Goal: Book appointment/travel/reservation

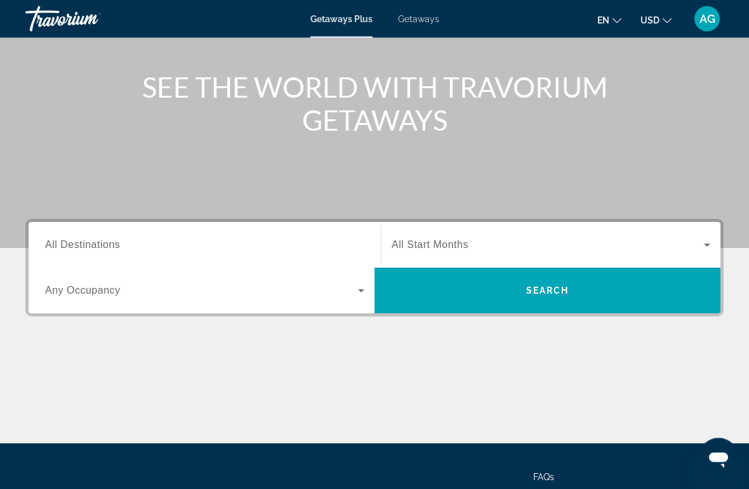
scroll to position [137, 0]
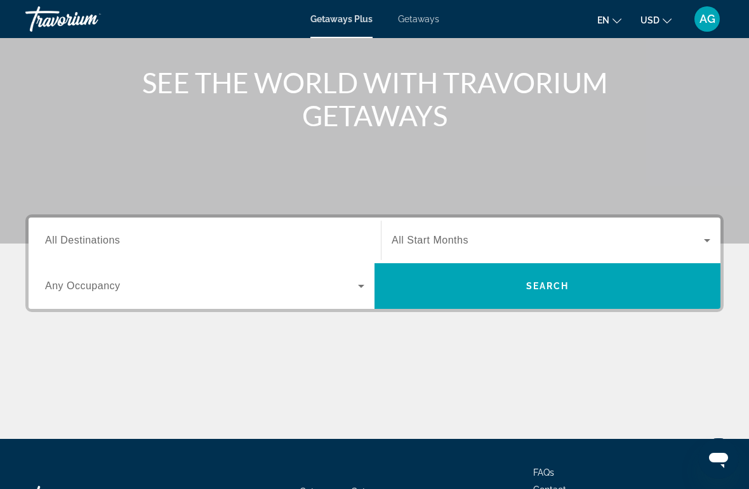
click at [100, 239] on span "All Destinations" at bounding box center [82, 240] width 75 height 11
click at [100, 239] on input "Destination All Destinations" at bounding box center [204, 241] width 319 height 15
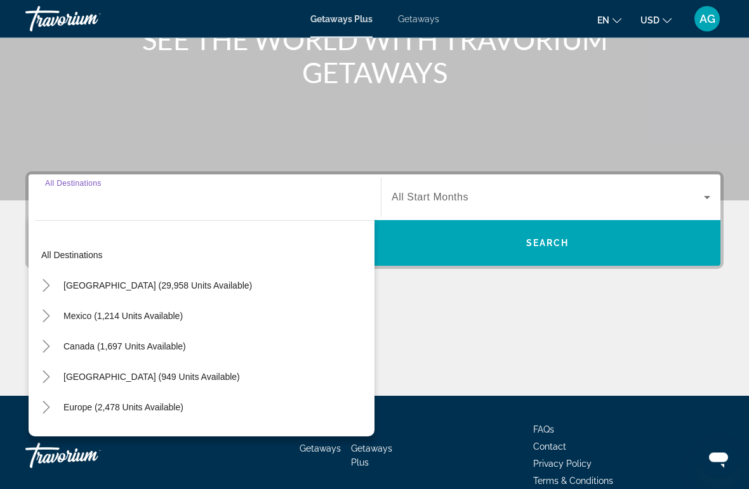
scroll to position [239, 0]
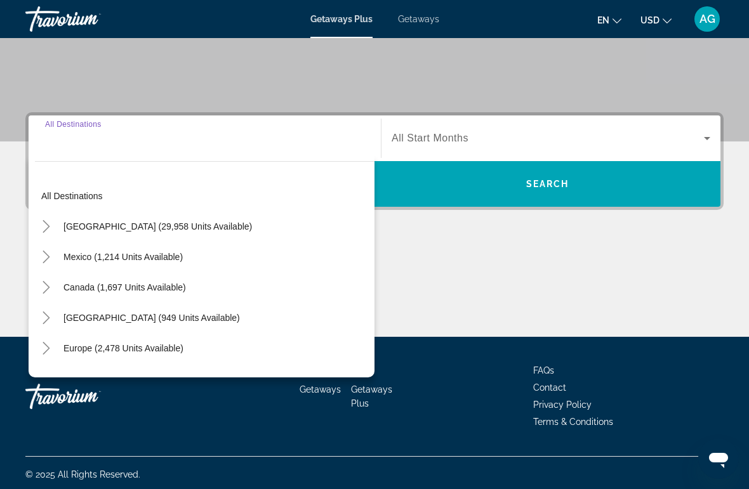
click at [192, 228] on span "[GEOGRAPHIC_DATA] (29,958 units available)" at bounding box center [157, 227] width 189 height 10
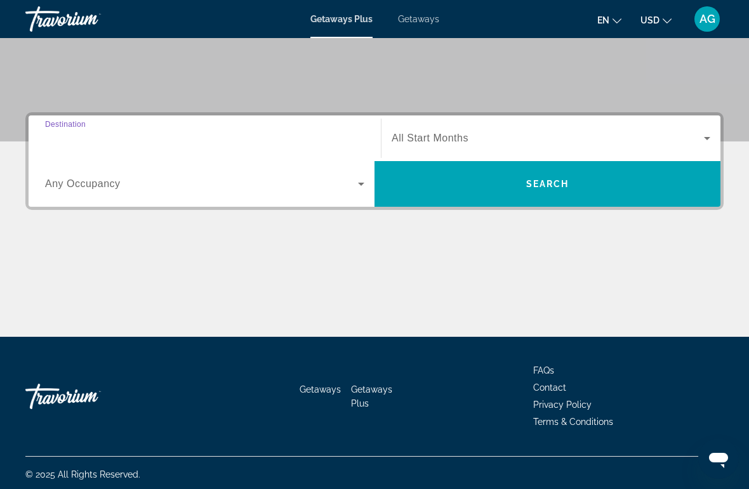
type input "**********"
click at [439, 140] on span "All Start Months" at bounding box center [430, 138] width 77 height 11
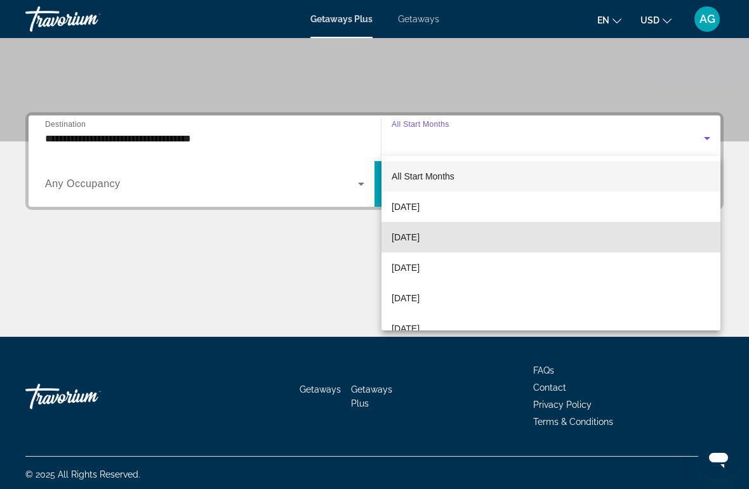
click at [448, 239] on mat-option "[DATE]" at bounding box center [551, 237] width 339 height 30
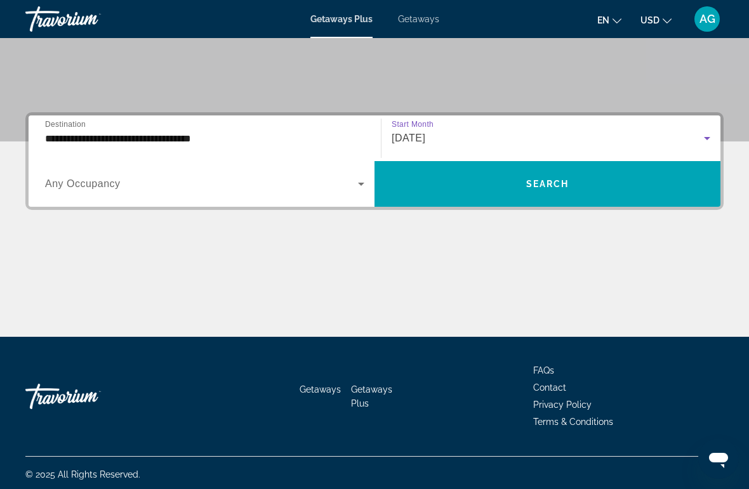
click at [552, 185] on span "Search" at bounding box center [547, 184] width 43 height 10
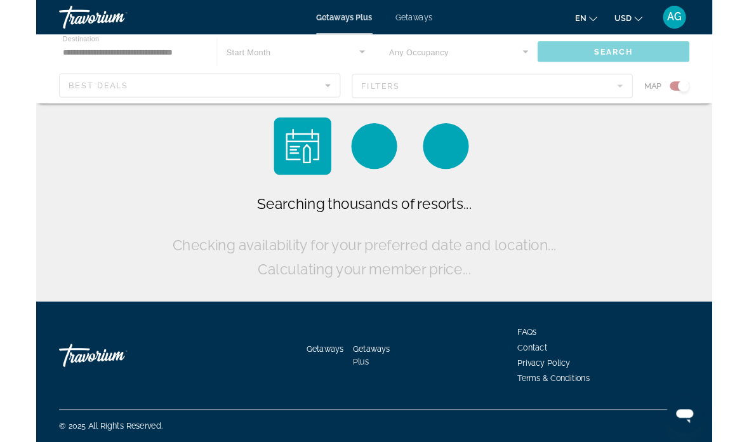
scroll to position [28, 0]
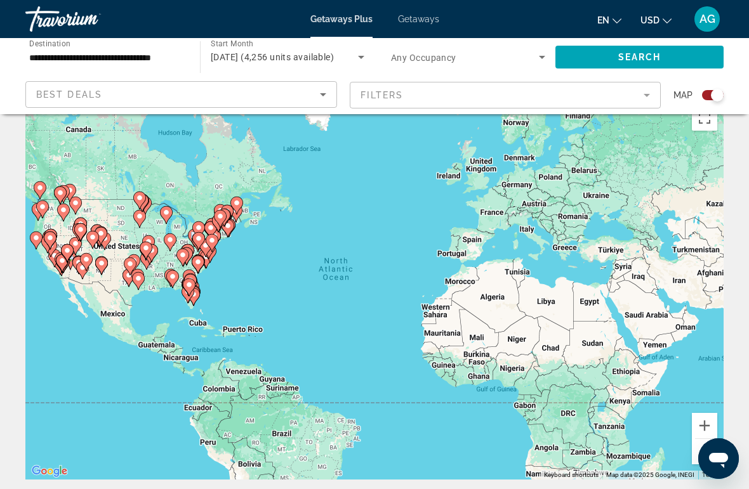
click at [648, 97] on mat-form-field "Filters" at bounding box center [506, 95] width 312 height 27
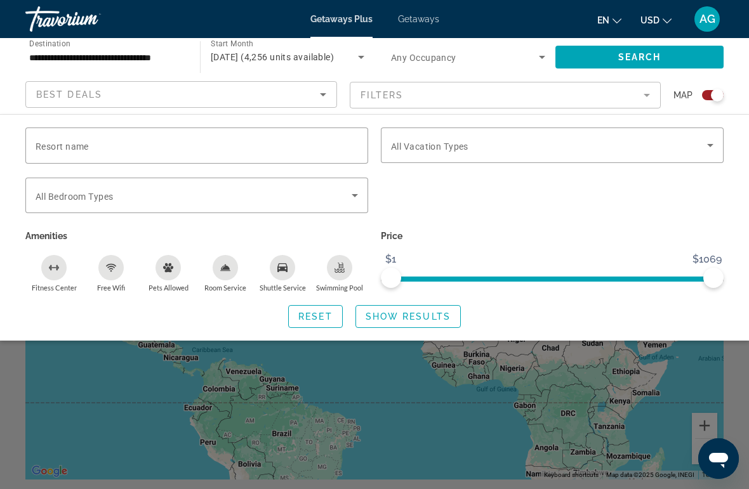
click at [54, 145] on span "Resort name" at bounding box center [62, 147] width 53 height 10
click at [54, 145] on input "Resort name" at bounding box center [197, 145] width 323 height 15
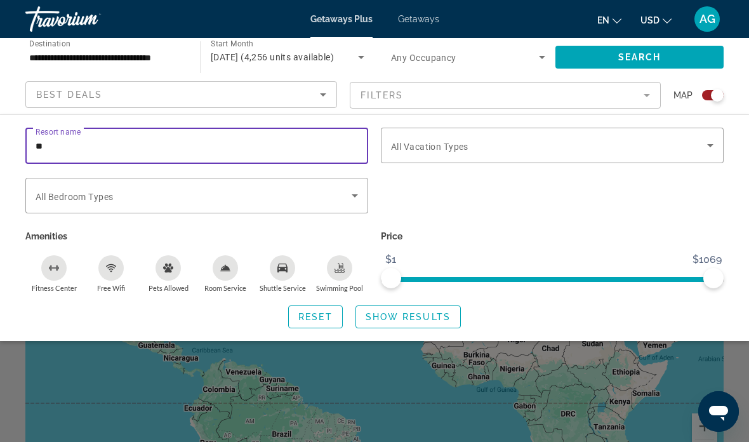
type input "*"
type input "**********"
click at [710, 149] on icon "Search widget" at bounding box center [710, 145] width 15 height 15
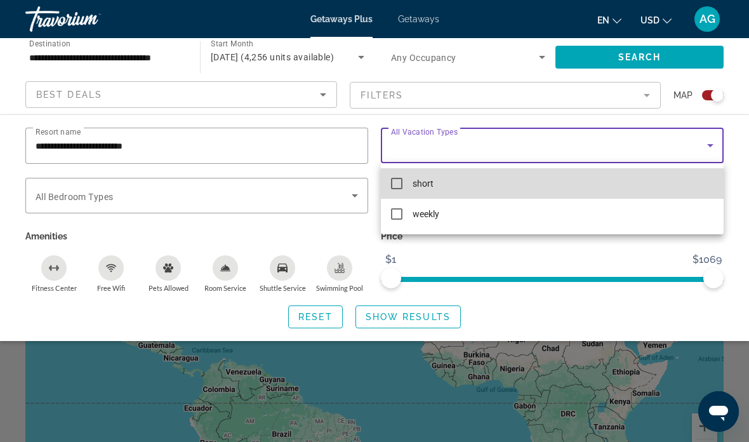
click at [396, 184] on mat-pseudo-checkbox at bounding box center [396, 183] width 11 height 11
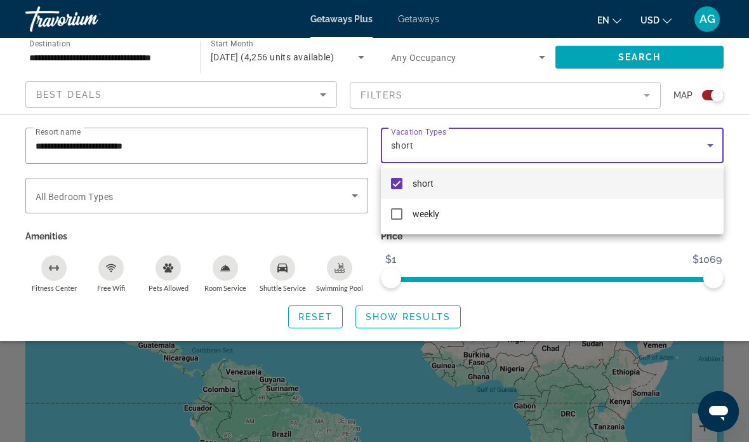
click at [588, 258] on div at bounding box center [374, 221] width 749 height 442
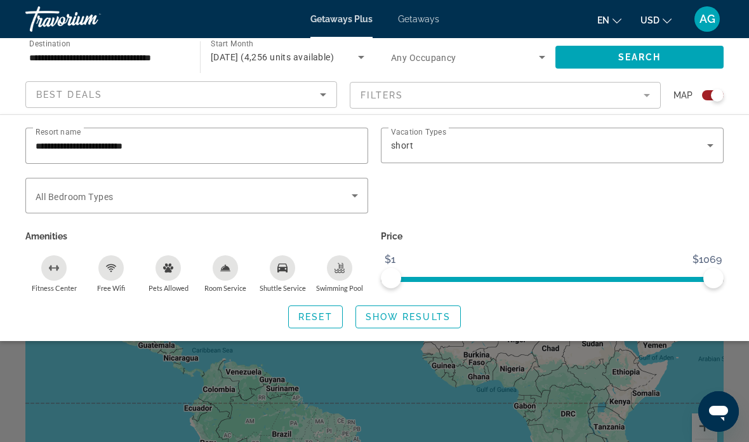
click at [413, 319] on span "Show Results" at bounding box center [408, 317] width 85 height 10
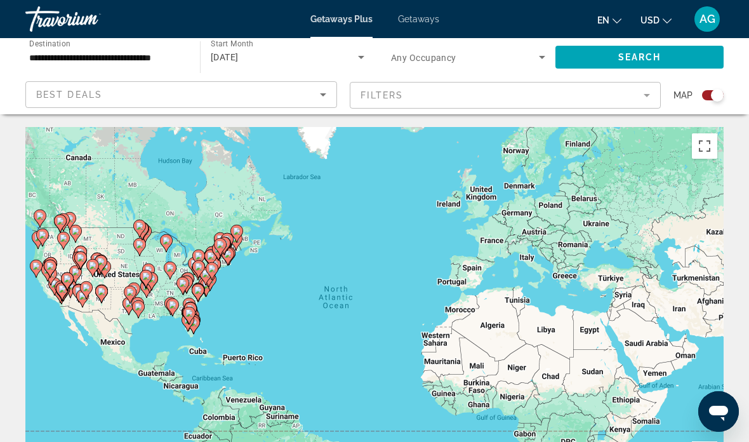
click at [644, 95] on mat-form-field "Filters" at bounding box center [506, 95] width 312 height 27
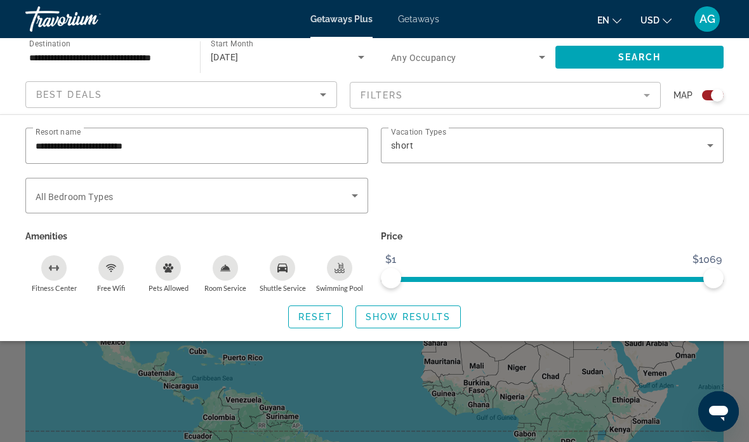
click at [636, 95] on mat-form-field "Filters" at bounding box center [506, 95] width 312 height 27
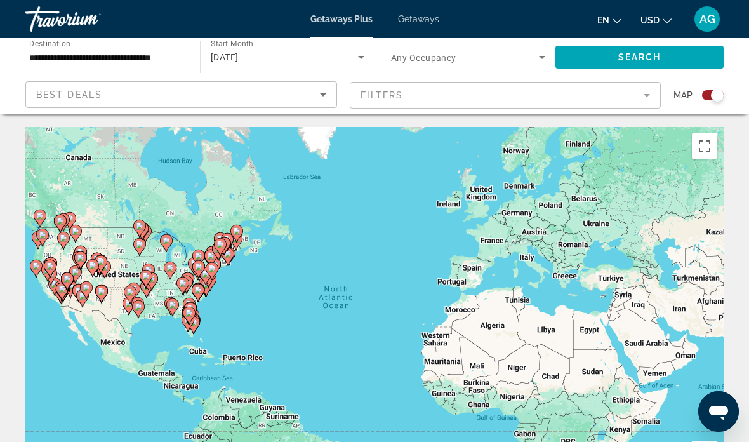
click at [642, 91] on mat-form-field "Filters" at bounding box center [506, 95] width 312 height 27
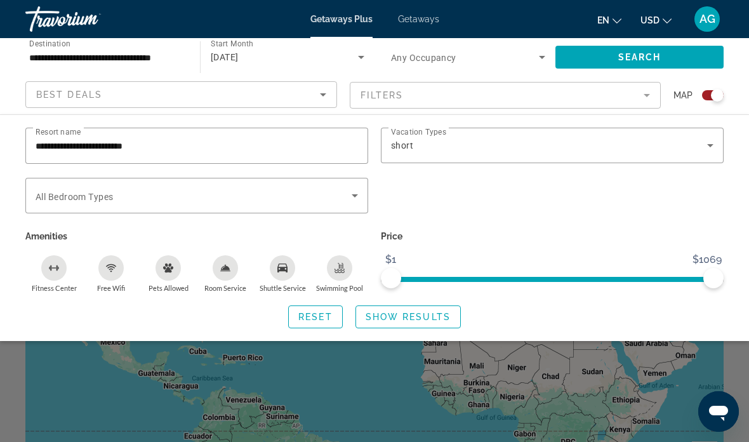
click at [709, 143] on icon "Search widget" at bounding box center [710, 145] width 15 height 15
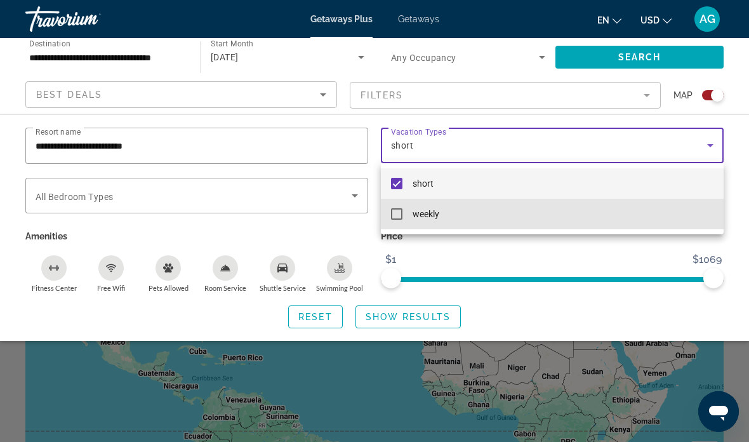
click at [397, 215] on mat-pseudo-checkbox at bounding box center [396, 213] width 11 height 11
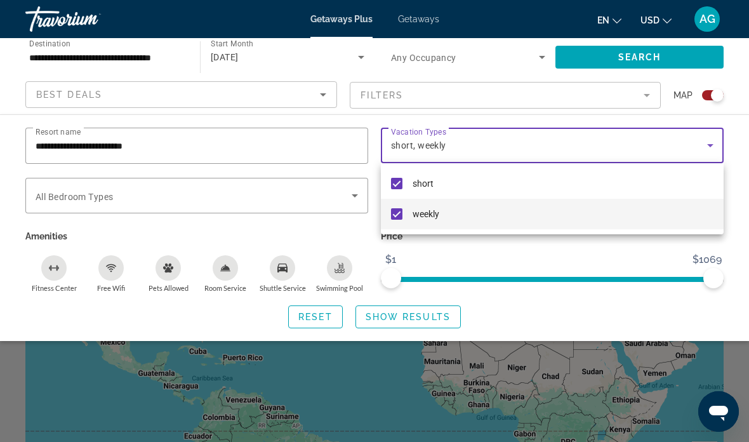
click at [642, 65] on div at bounding box center [374, 221] width 749 height 442
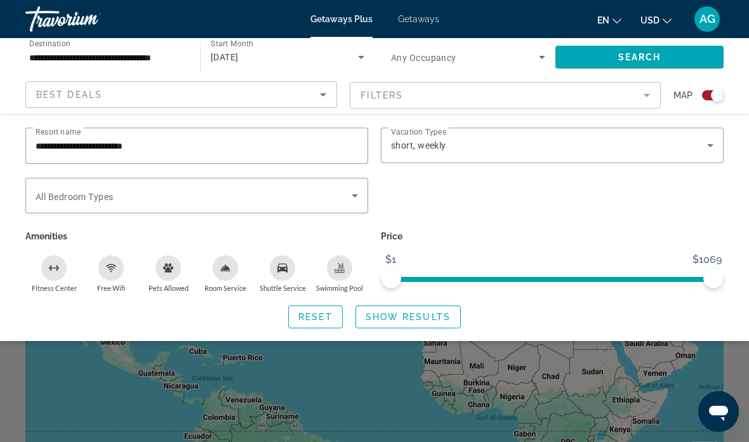
click at [643, 57] on span "Search" at bounding box center [639, 57] width 43 height 10
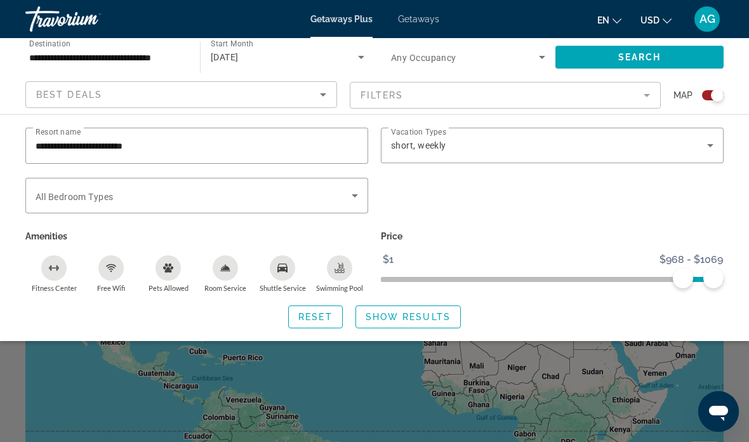
click at [654, 57] on span "Search" at bounding box center [639, 57] width 43 height 10
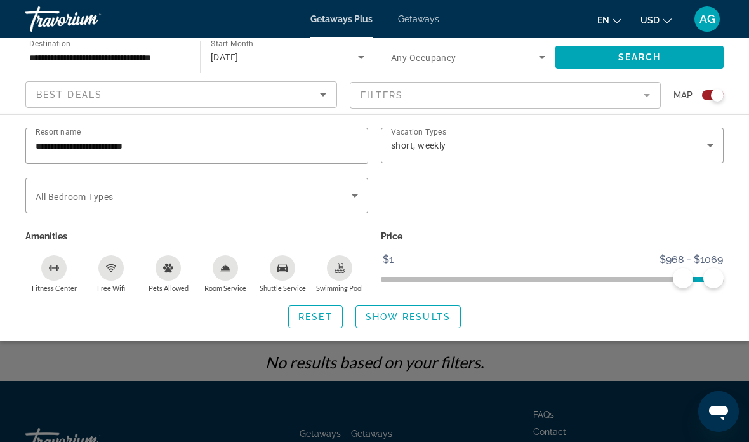
scroll to position [212, 0]
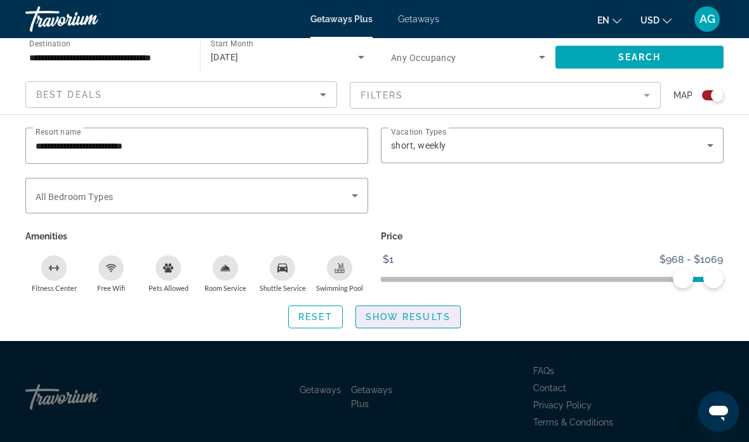
click at [423, 314] on span "Show Results" at bounding box center [408, 317] width 85 height 10
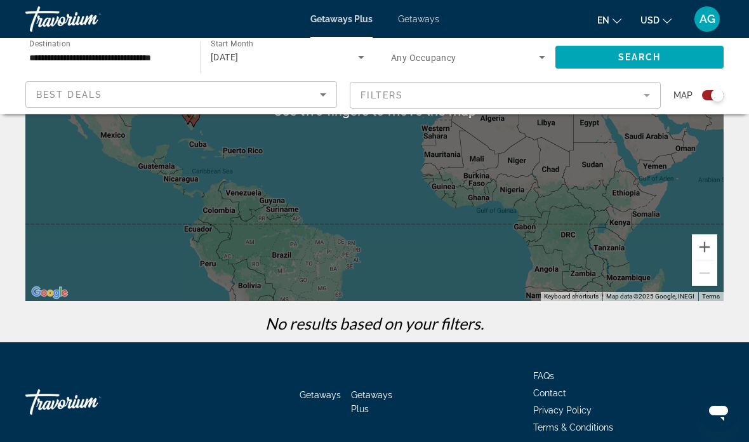
scroll to position [0, 0]
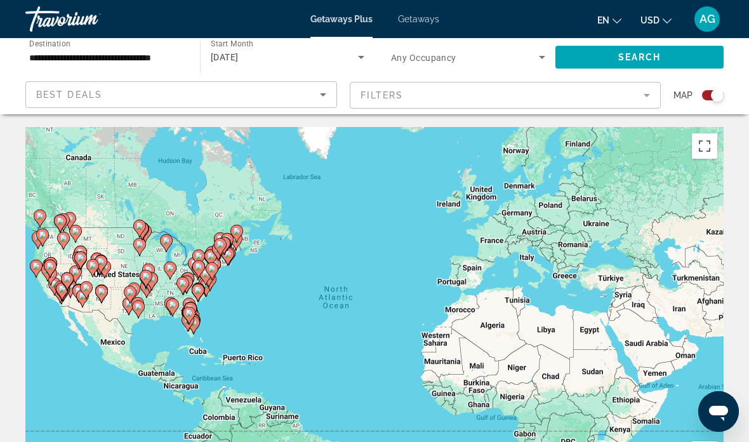
click at [669, 93] on div "Best Deals Filters Map" at bounding box center [374, 95] width 698 height 28
click at [647, 93] on mat-form-field "Filters" at bounding box center [506, 95] width 312 height 27
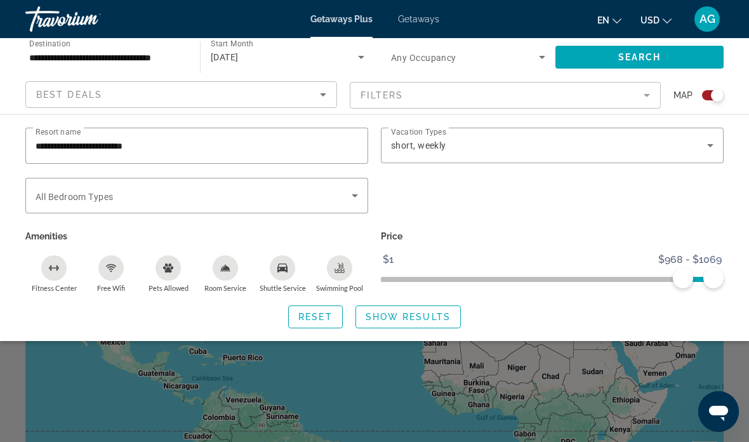
click at [193, 142] on input "**********" at bounding box center [197, 145] width 323 height 15
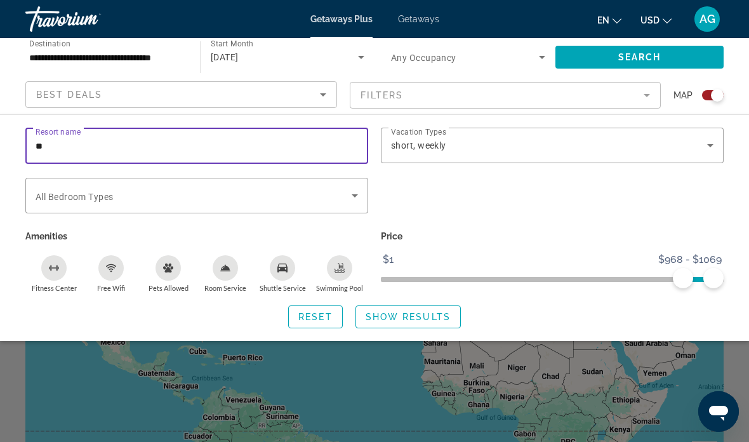
type input "*"
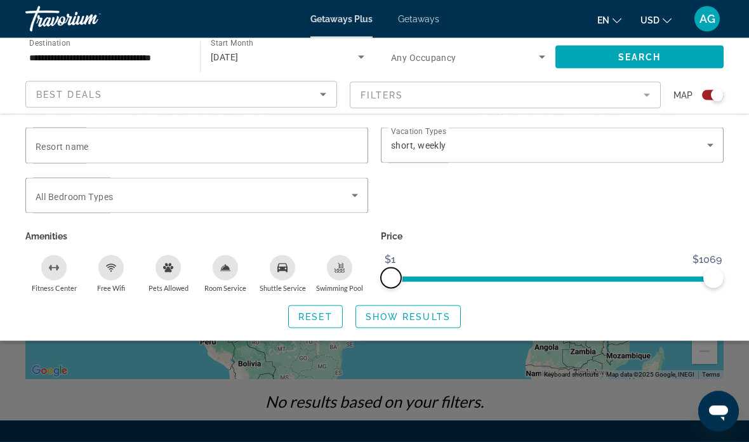
scroll to position [130, 0]
click at [427, 319] on span "Show Results" at bounding box center [408, 317] width 85 height 10
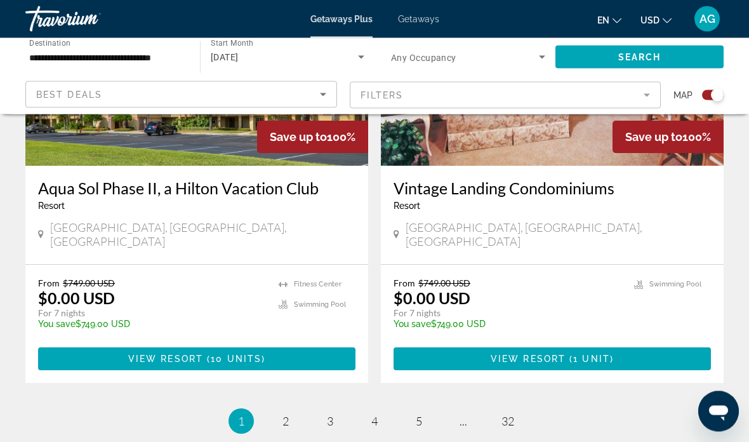
scroll to position [2858, 0]
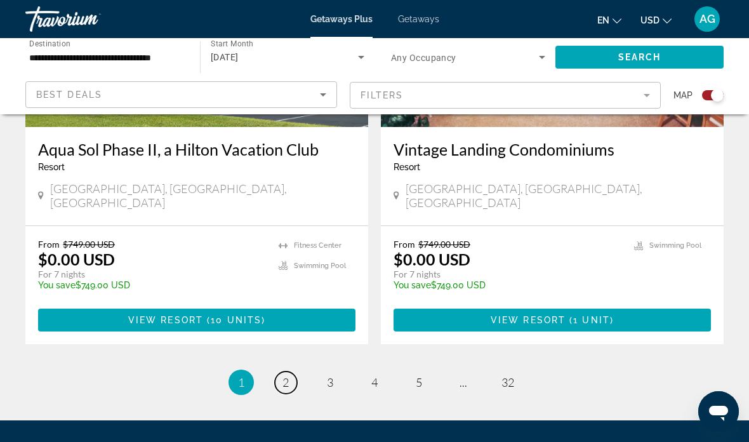
click at [277, 371] on link "page 2" at bounding box center [286, 382] width 22 height 22
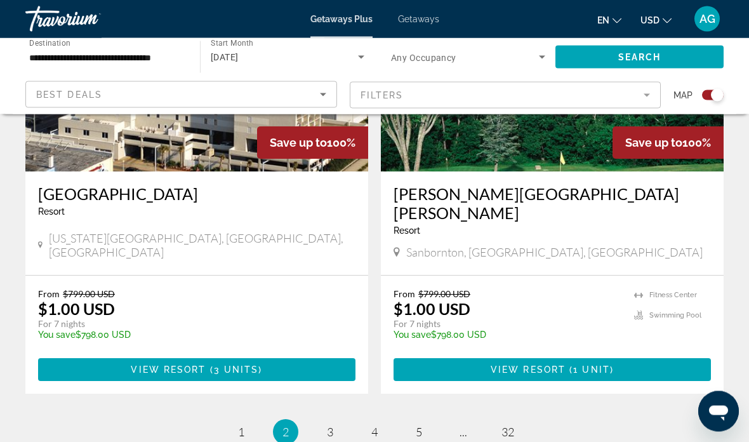
scroll to position [2946, 0]
click at [325, 421] on link "page 3" at bounding box center [330, 432] width 22 height 22
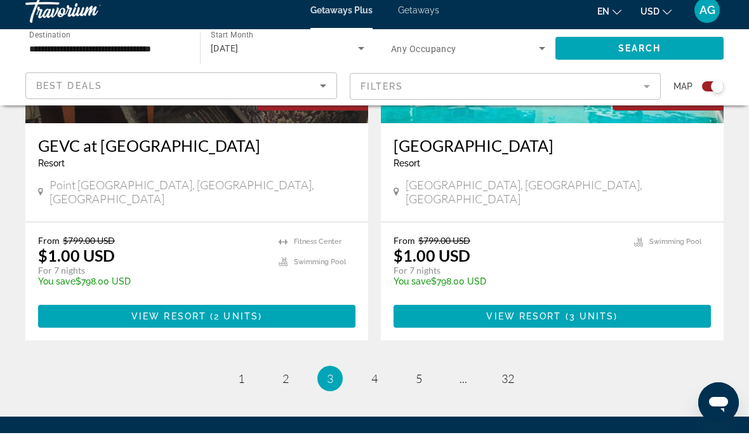
scroll to position [2857, 0]
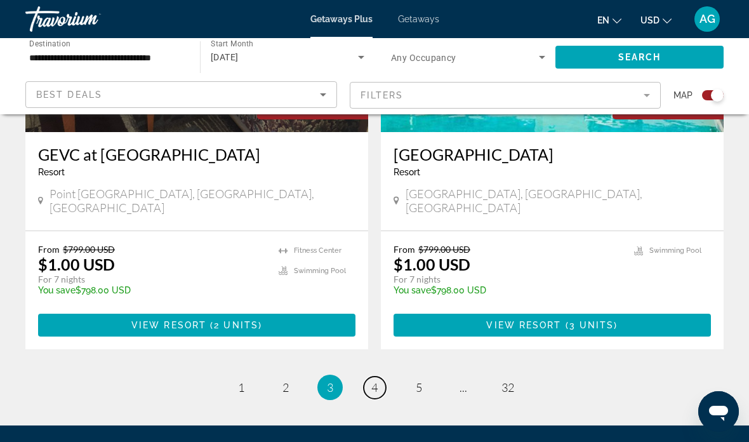
click at [369, 376] on link "page 4" at bounding box center [375, 387] width 22 height 22
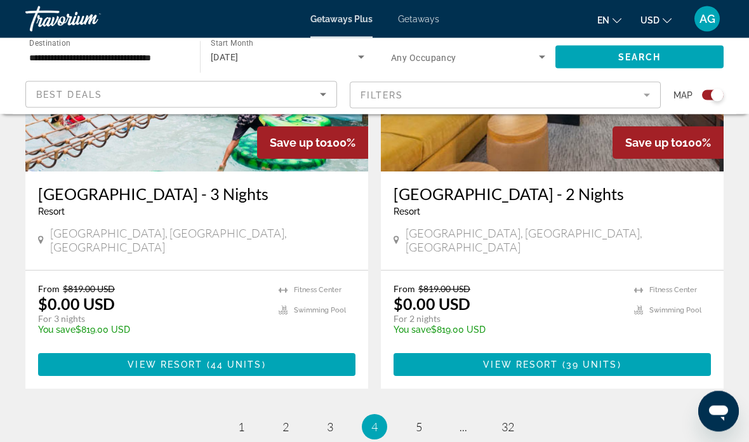
scroll to position [2876, 0]
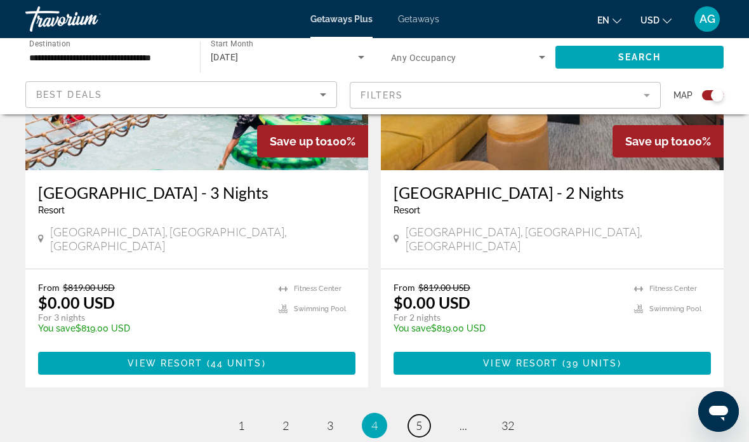
click at [415, 415] on link "page 5" at bounding box center [419, 426] width 22 height 22
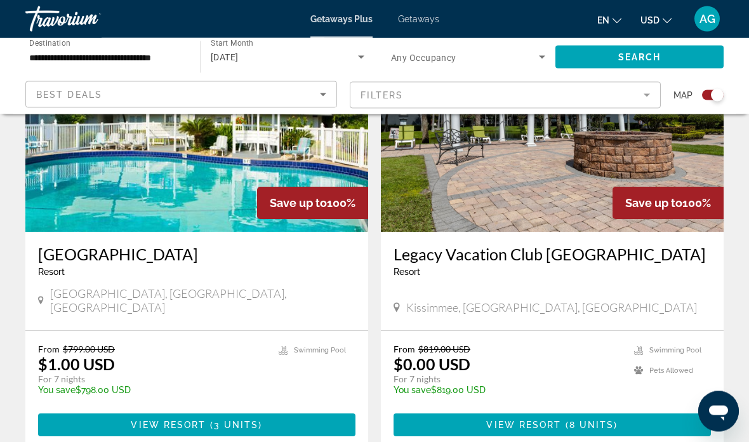
scroll to position [2809, 0]
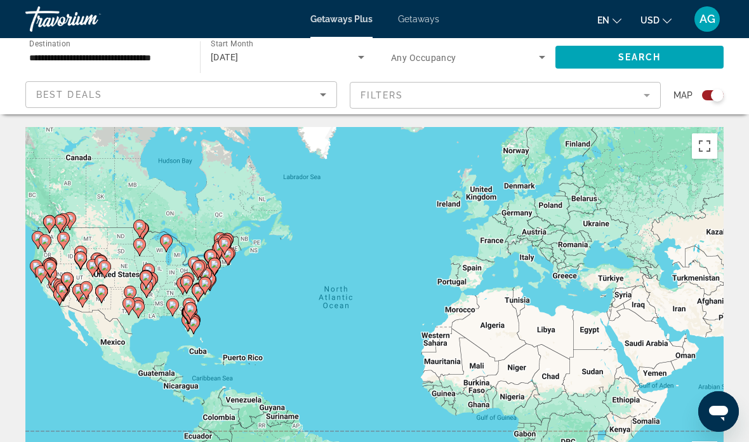
click at [641, 98] on mat-form-field "Filters" at bounding box center [506, 95] width 312 height 27
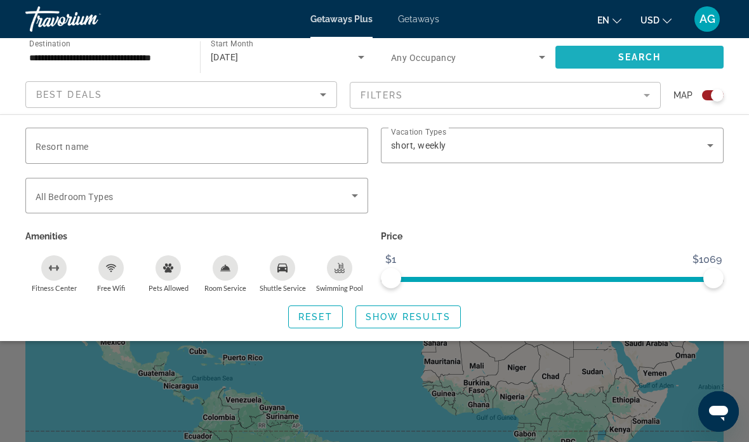
click at [615, 60] on span "Search widget" at bounding box center [640, 57] width 168 height 30
click at [623, 53] on span "Search" at bounding box center [639, 57] width 43 height 10
click at [321, 91] on icon "Sort by" at bounding box center [323, 94] width 15 height 15
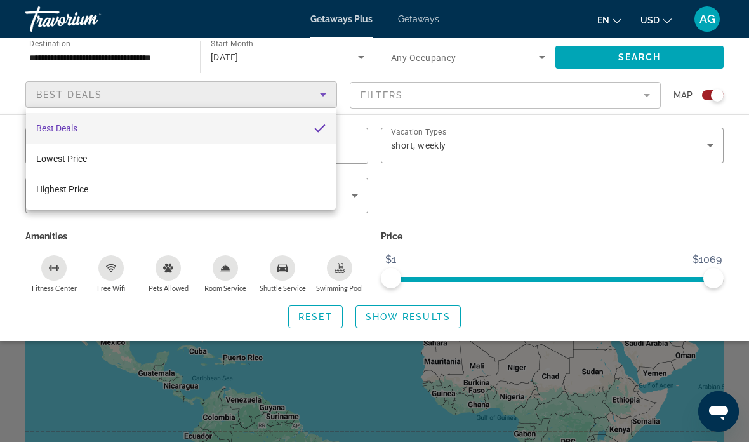
click at [323, 98] on div at bounding box center [374, 221] width 749 height 442
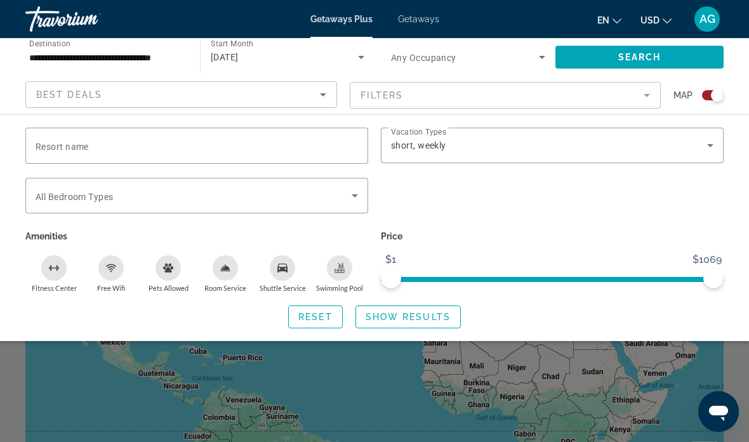
click at [642, 95] on mat-form-field "Filters" at bounding box center [506, 95] width 312 height 27
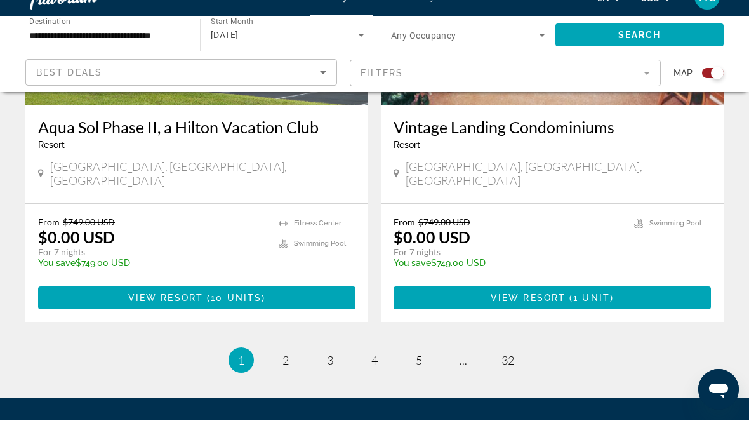
scroll to position [2858, 0]
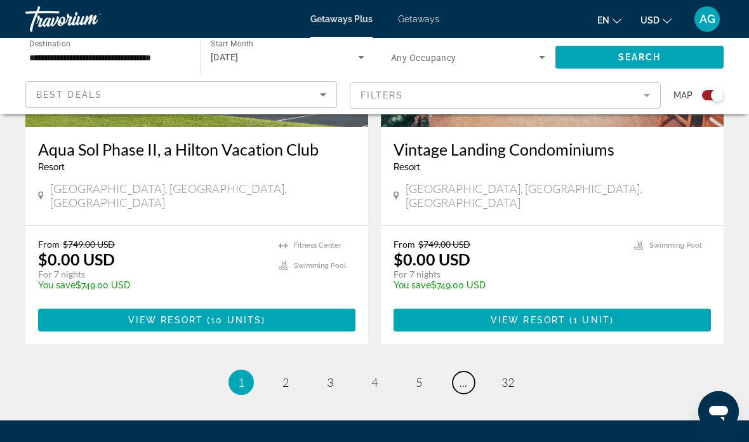
click at [460, 375] on span "..." at bounding box center [464, 382] width 8 height 14
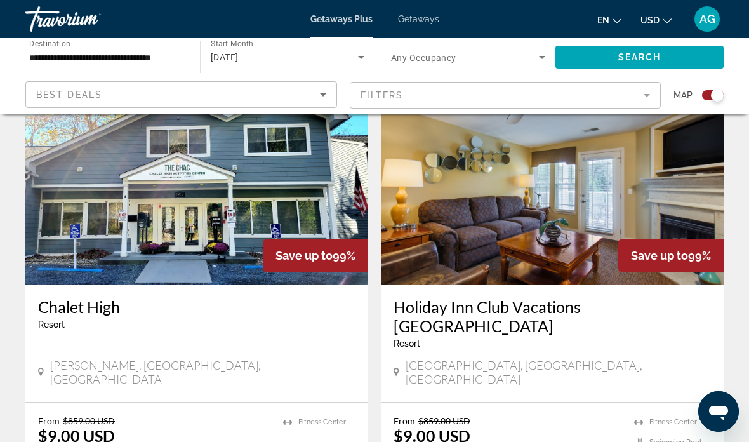
scroll to position [470, 0]
click at [545, 260] on img "Main content" at bounding box center [552, 183] width 343 height 203
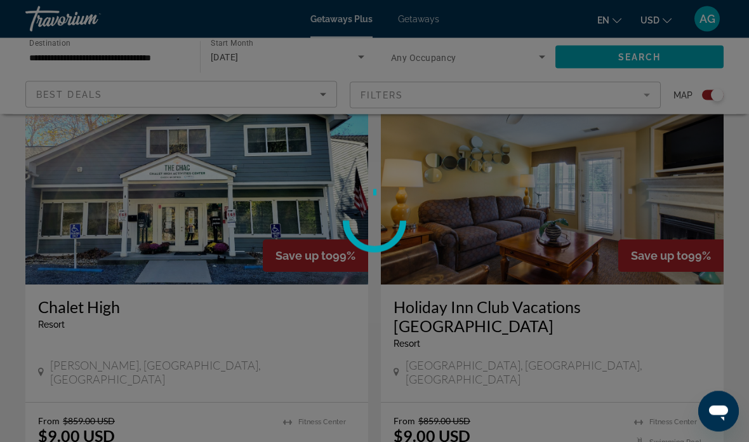
scroll to position [471, 0]
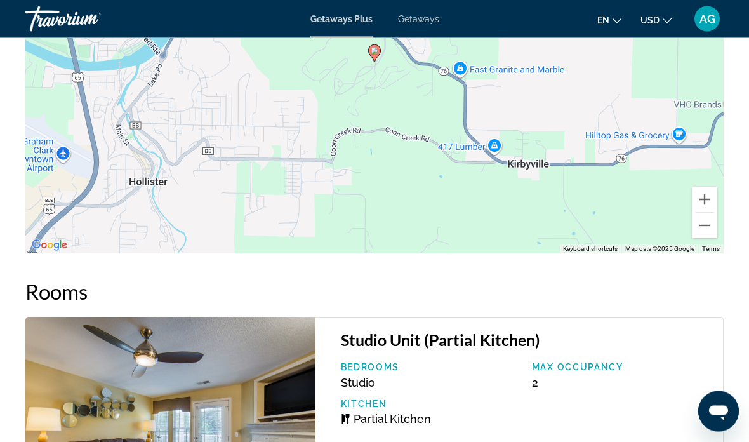
scroll to position [2289, 0]
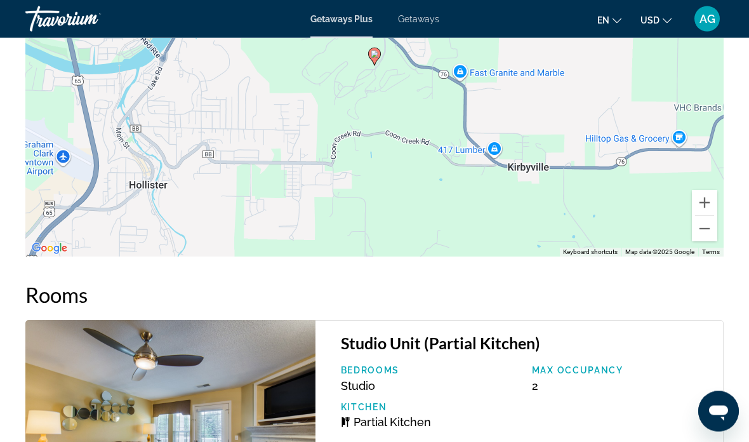
click at [419, 20] on span "Getaways" at bounding box center [418, 19] width 41 height 10
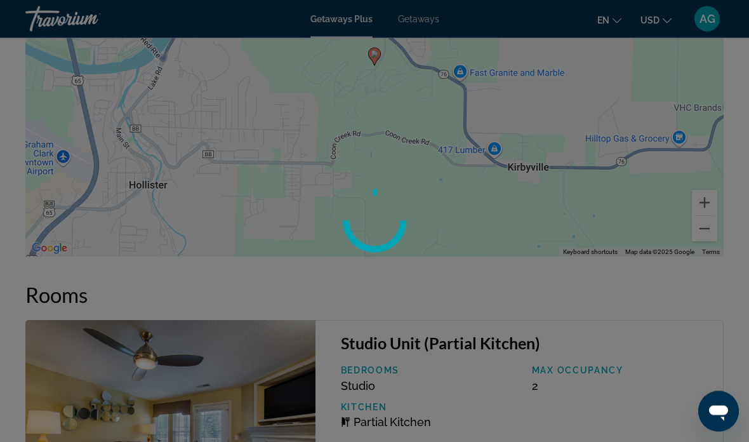
scroll to position [2289, 0]
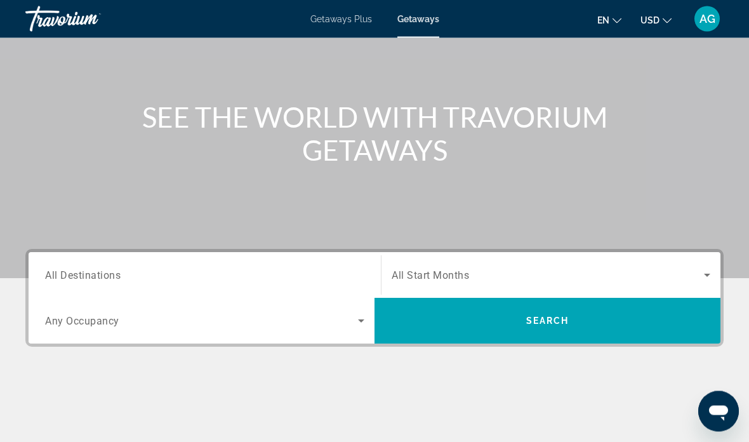
scroll to position [105, 0]
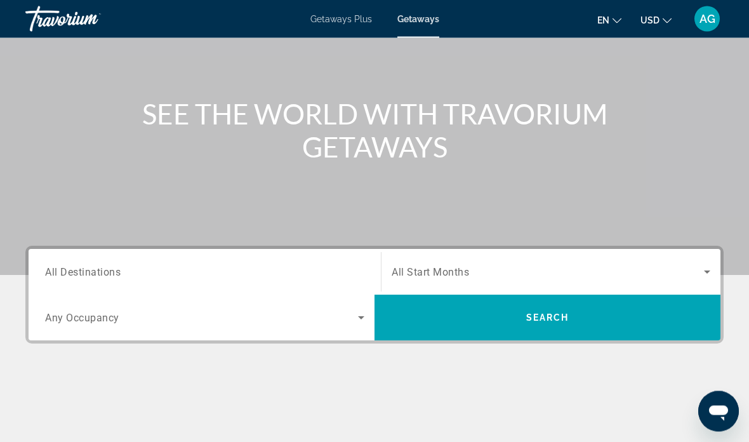
click at [107, 265] on input "Destination All Destinations" at bounding box center [204, 272] width 319 height 15
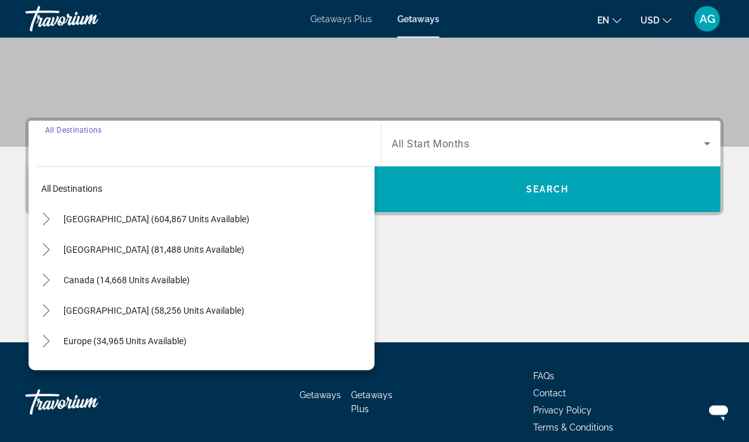
scroll to position [239, 0]
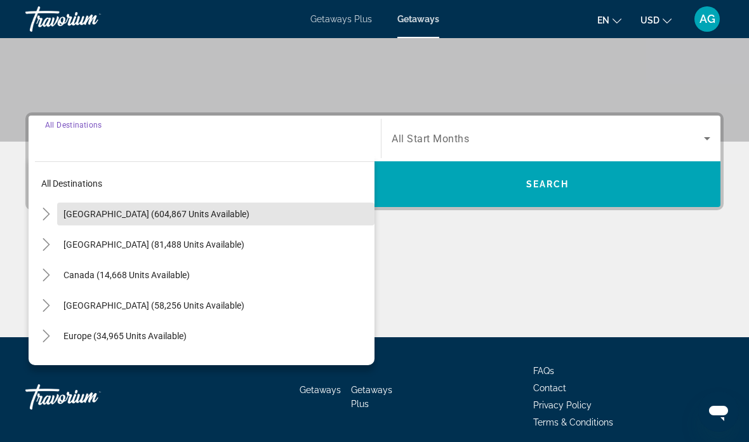
click at [201, 212] on span "[GEOGRAPHIC_DATA] (604,867 units available)" at bounding box center [156, 214] width 186 height 10
type input "**********"
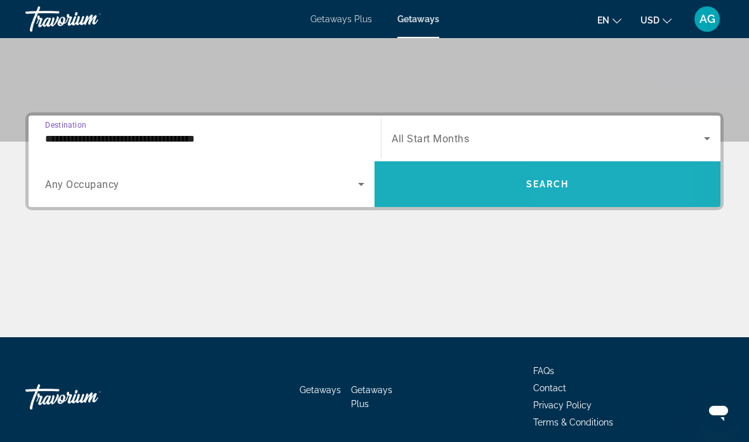
click at [564, 197] on span "Search widget" at bounding box center [548, 184] width 346 height 30
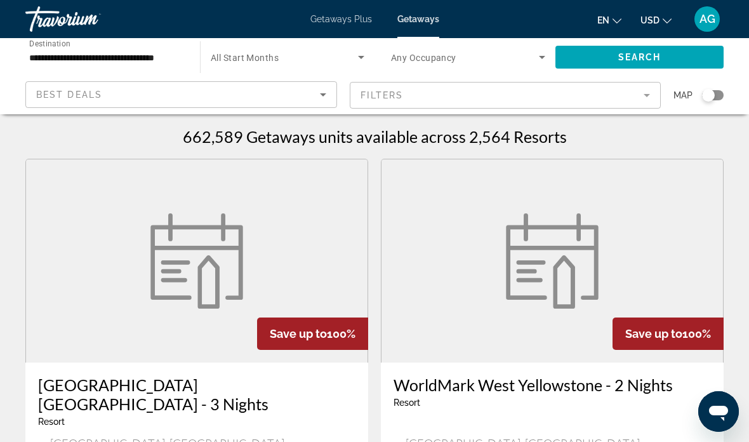
click at [352, 53] on span "Search widget" at bounding box center [284, 57] width 147 height 15
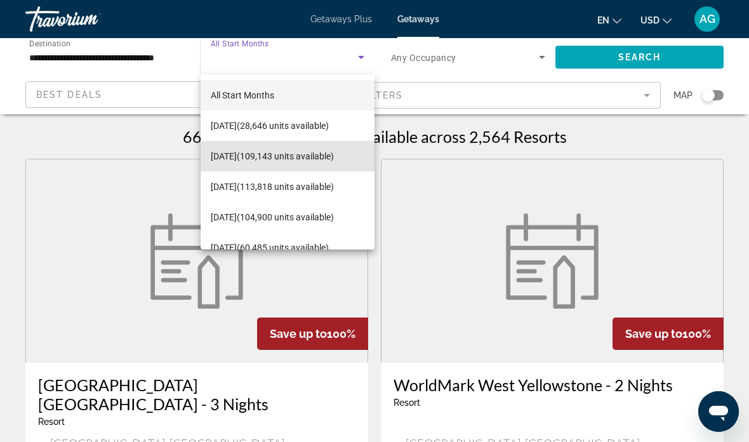
click at [334, 156] on span "[DATE] (109,143 units available)" at bounding box center [272, 156] width 123 height 15
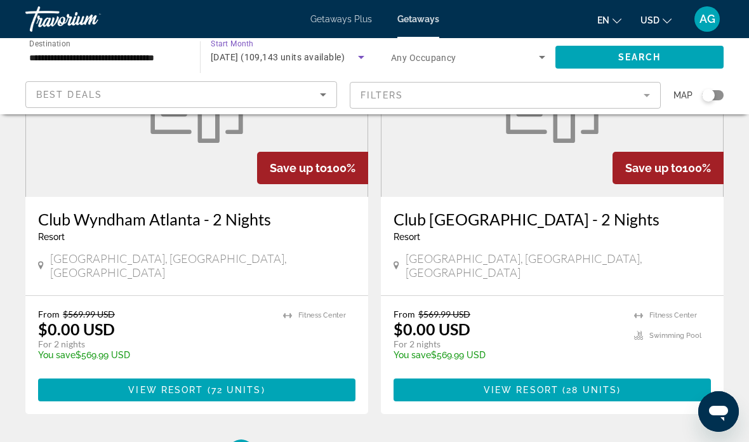
scroll to position [2467, 0]
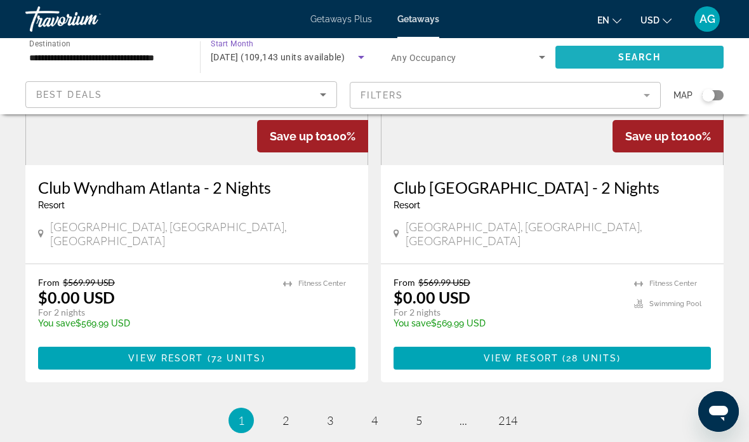
click at [656, 62] on span "Search" at bounding box center [639, 57] width 43 height 10
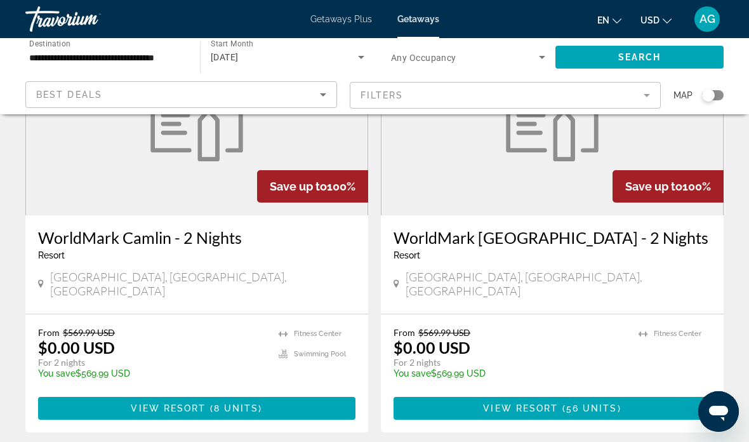
scroll to position [2412, 0]
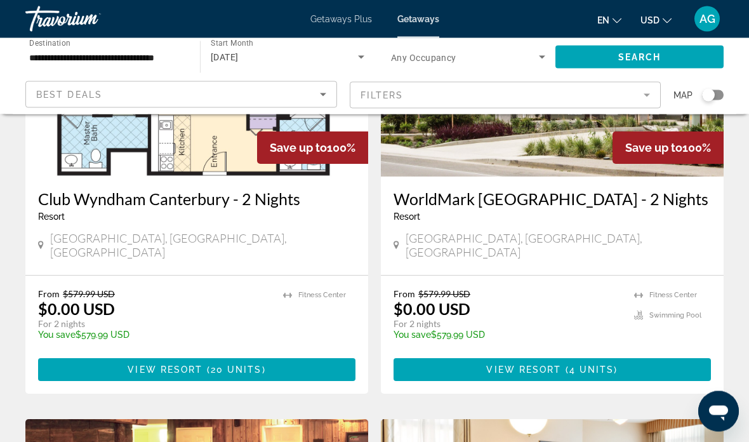
scroll to position [2028, 0]
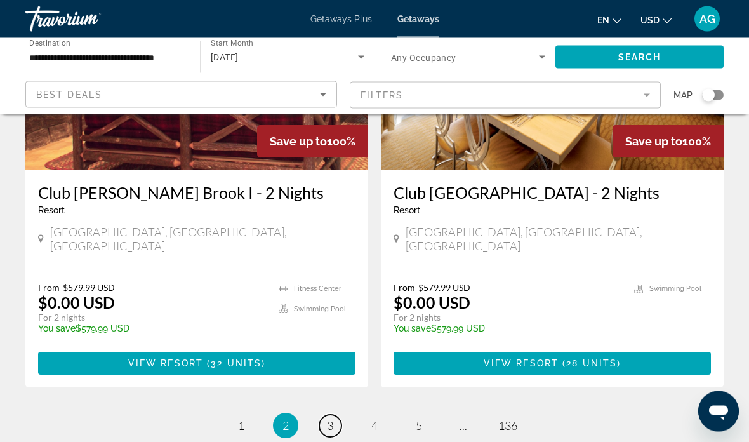
click at [327, 419] on span "3" at bounding box center [330, 426] width 6 height 14
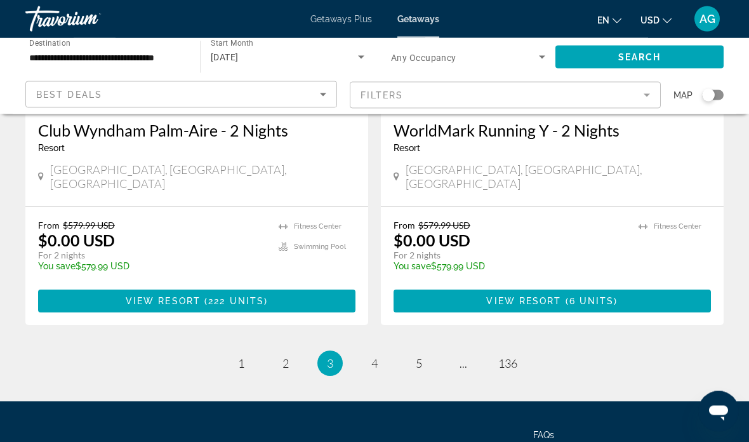
scroll to position [2522, 0]
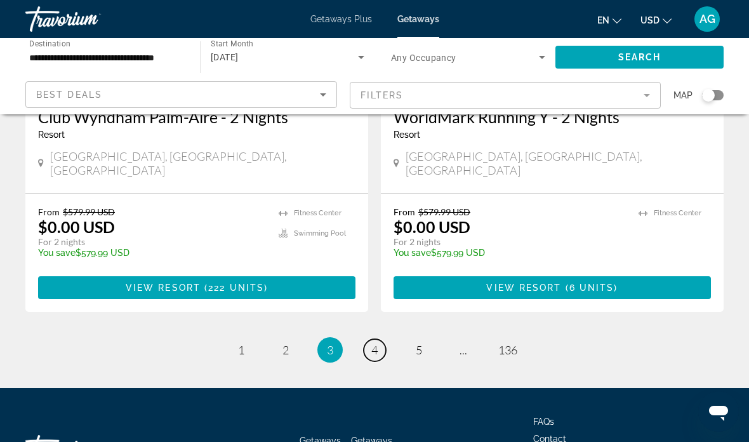
click at [372, 339] on link "page 4" at bounding box center [375, 350] width 22 height 22
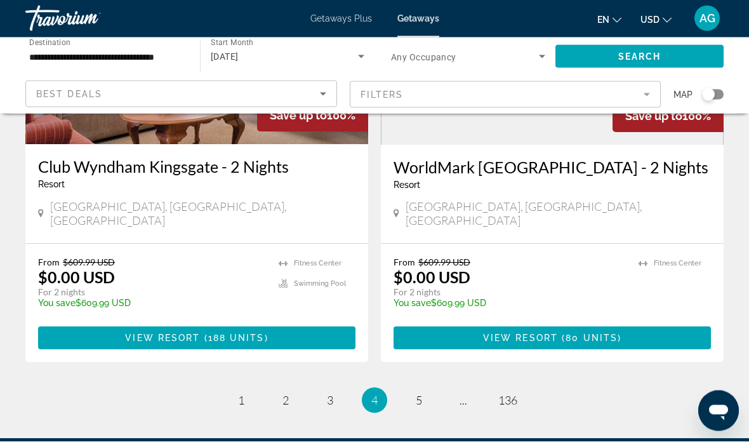
scroll to position [2503, 0]
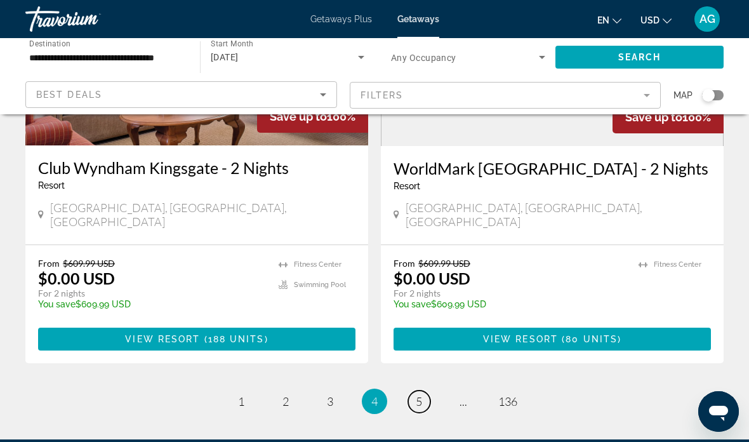
click at [420, 394] on span "5" at bounding box center [419, 401] width 6 height 14
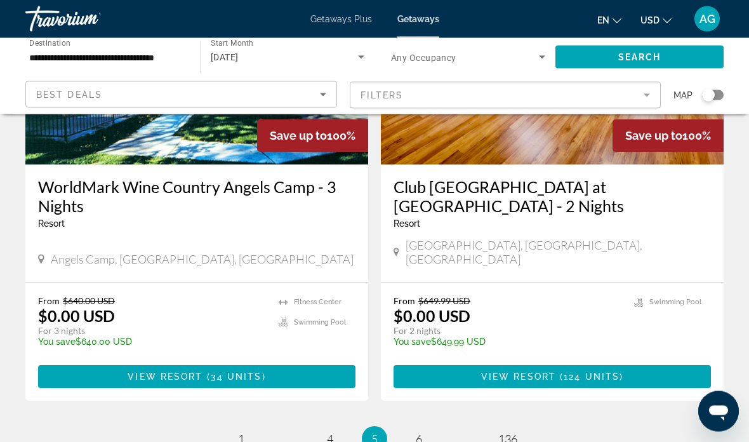
scroll to position [2487, 0]
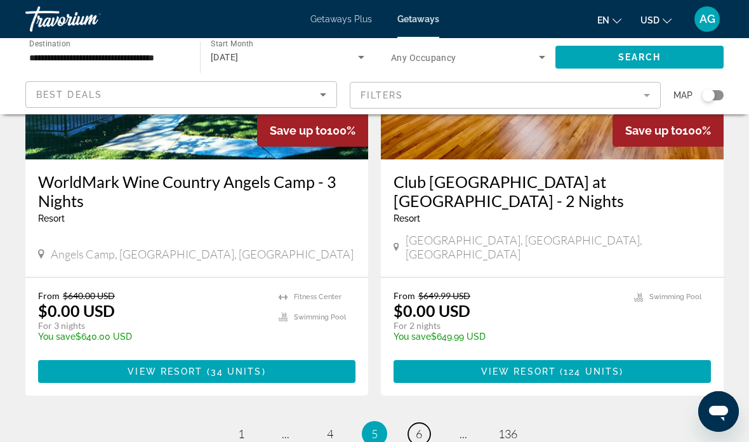
click at [423, 423] on link "page 6" at bounding box center [419, 434] width 22 height 22
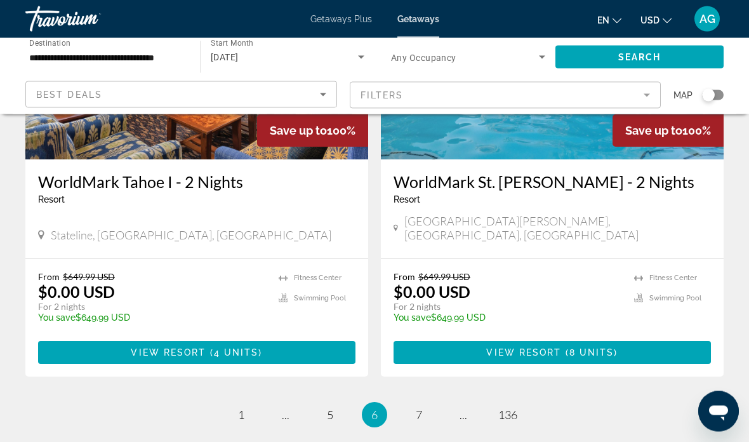
scroll to position [2475, 0]
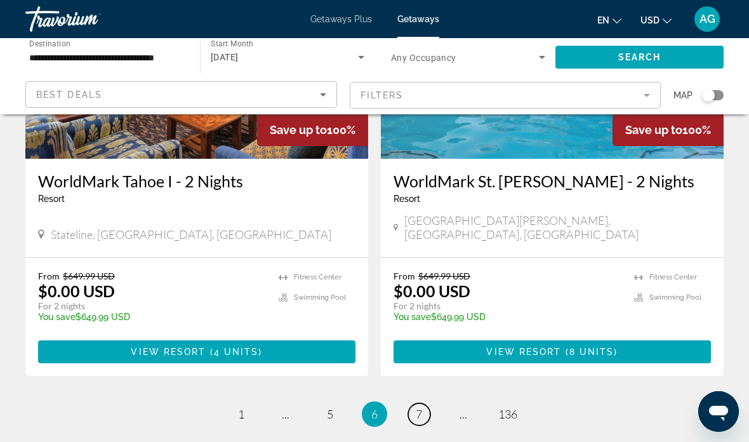
click at [419, 407] on span "7" at bounding box center [419, 414] width 6 height 14
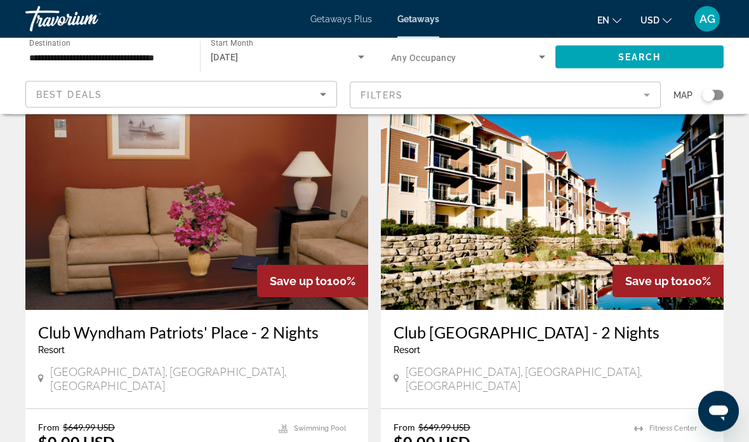
scroll to position [52, 0]
click at [554, 260] on img "Main content" at bounding box center [552, 208] width 343 height 203
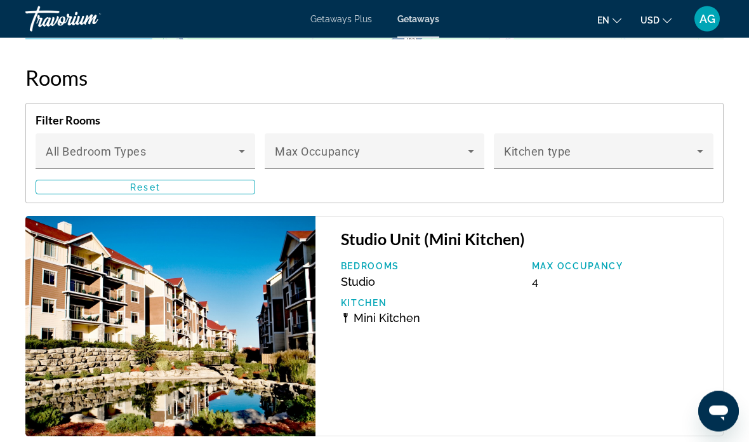
scroll to position [2555, 0]
click at [458, 157] on span "Main content" at bounding box center [371, 156] width 193 height 15
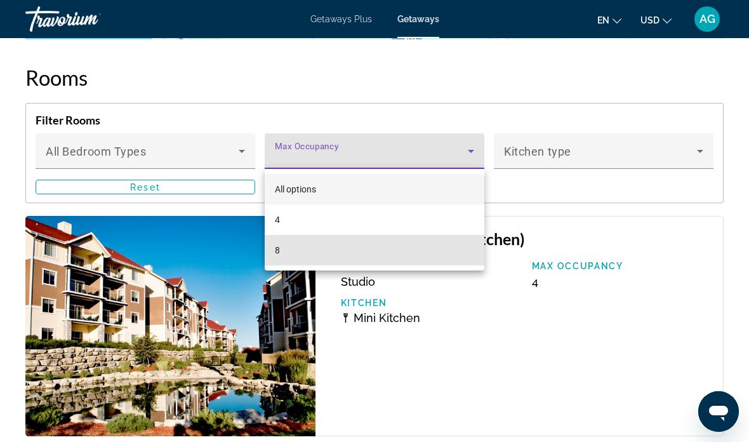
click at [278, 251] on span "8" at bounding box center [277, 250] width 5 height 15
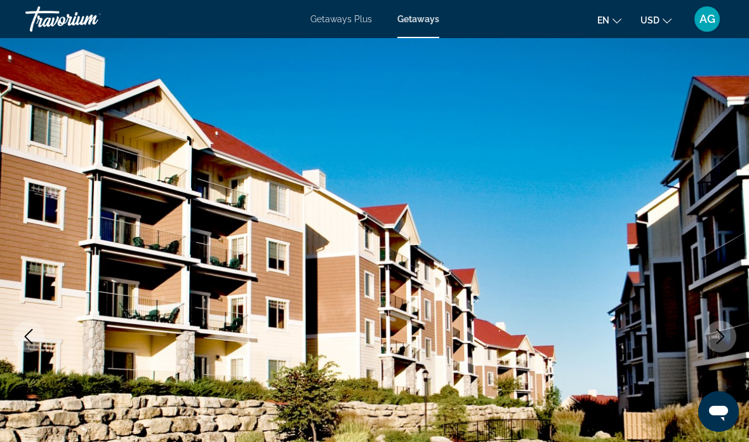
scroll to position [0, 0]
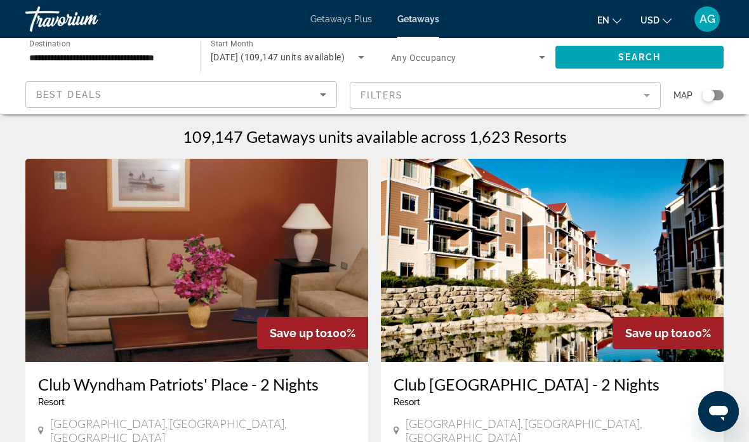
click at [355, 56] on icon "Search widget" at bounding box center [361, 57] width 15 height 15
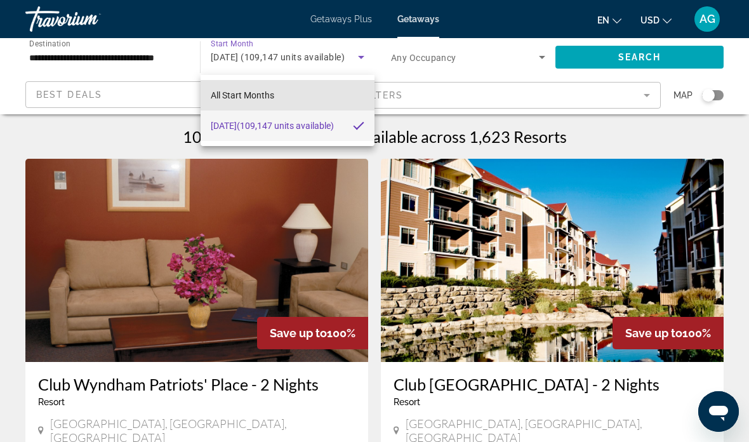
click at [262, 91] on span "All Start Months" at bounding box center [242, 95] width 63 height 10
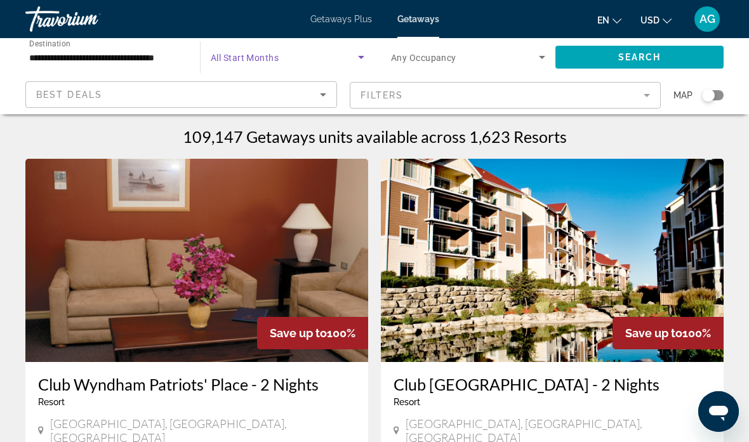
click at [643, 60] on span "Search" at bounding box center [639, 57] width 43 height 10
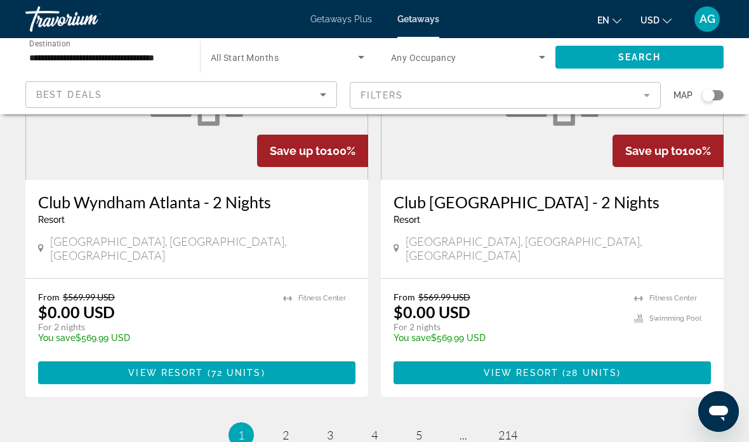
scroll to position [2467, 0]
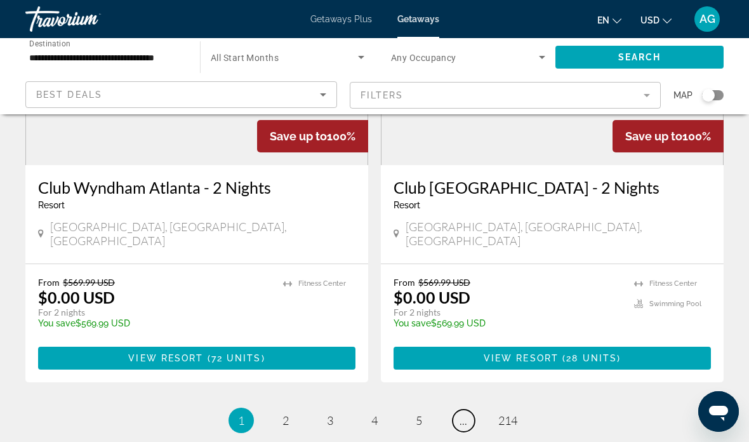
click at [462, 413] on span "..." at bounding box center [464, 420] width 8 height 14
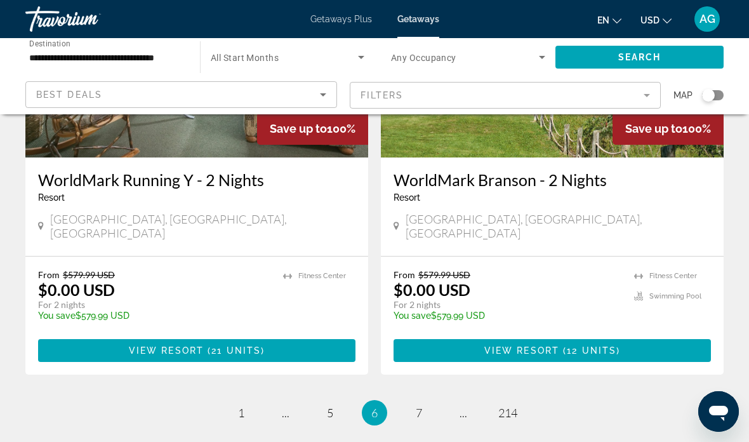
scroll to position [2483, 0]
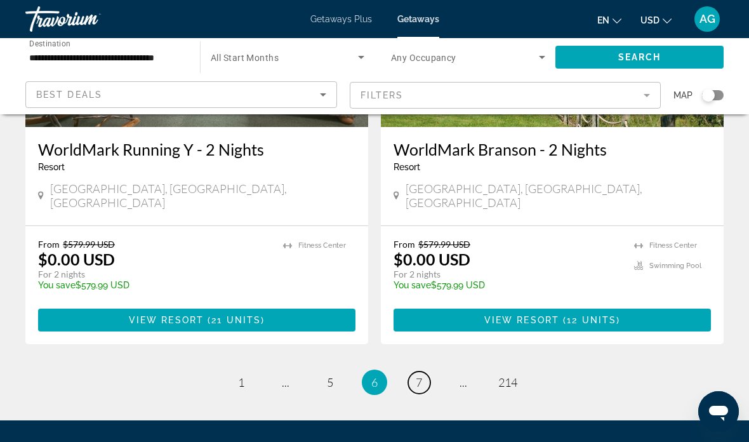
click at [418, 375] on span "7" at bounding box center [419, 382] width 6 height 14
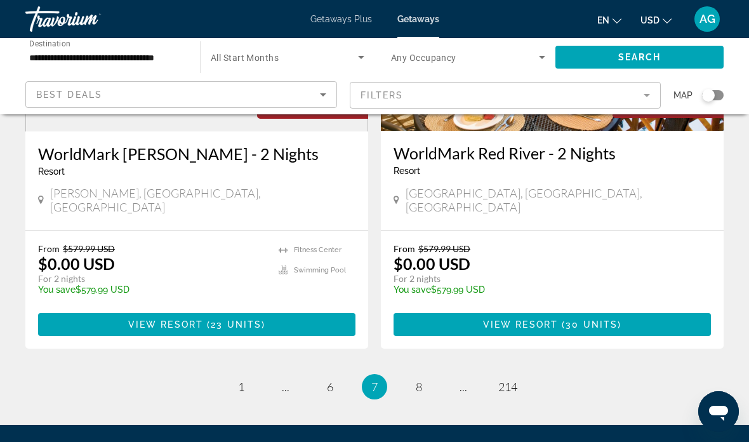
scroll to position [2503, 0]
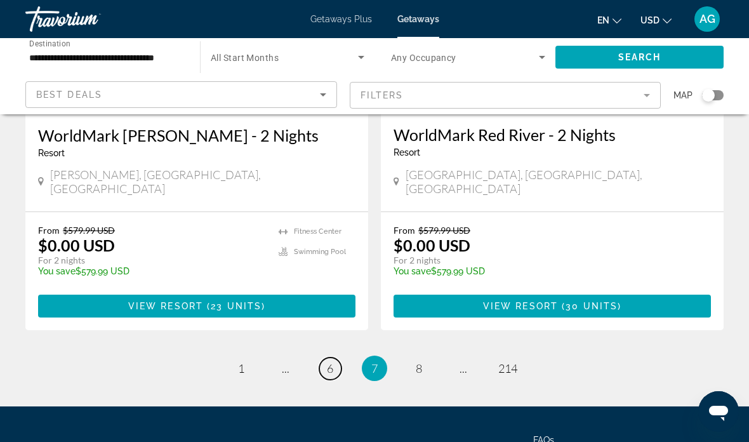
click at [336, 357] on link "page 6" at bounding box center [330, 368] width 22 height 22
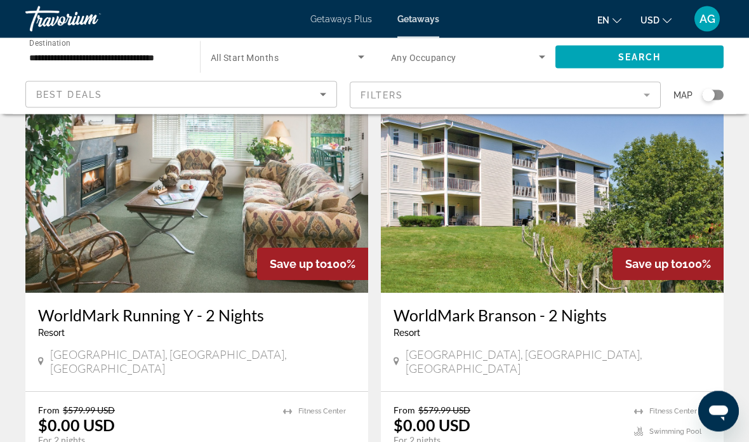
scroll to position [2317, 0]
click at [641, 92] on mat-form-field "Filters" at bounding box center [506, 95] width 312 height 27
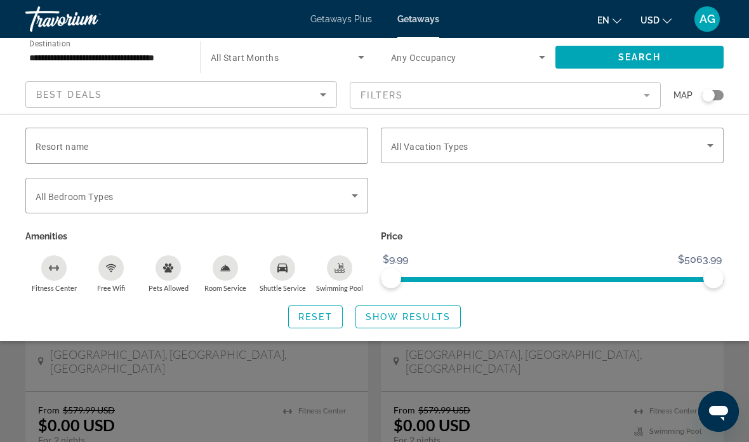
click at [52, 145] on span "Resort name" at bounding box center [62, 147] width 53 height 10
click at [52, 145] on input "Resort name" at bounding box center [197, 145] width 323 height 15
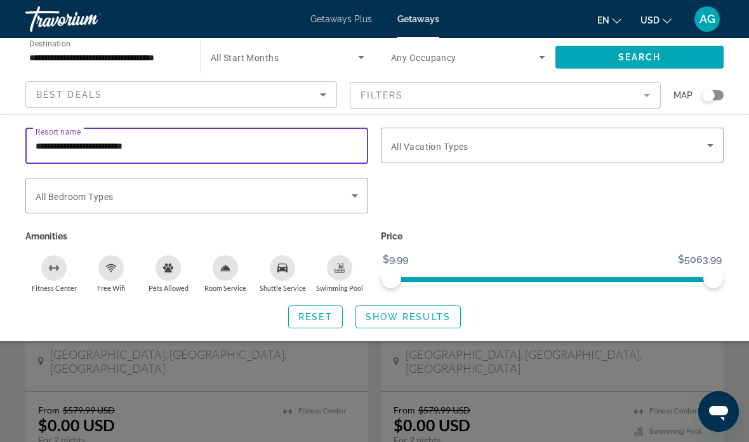
type input "**********"
click at [408, 318] on span "Show Results" at bounding box center [408, 317] width 85 height 10
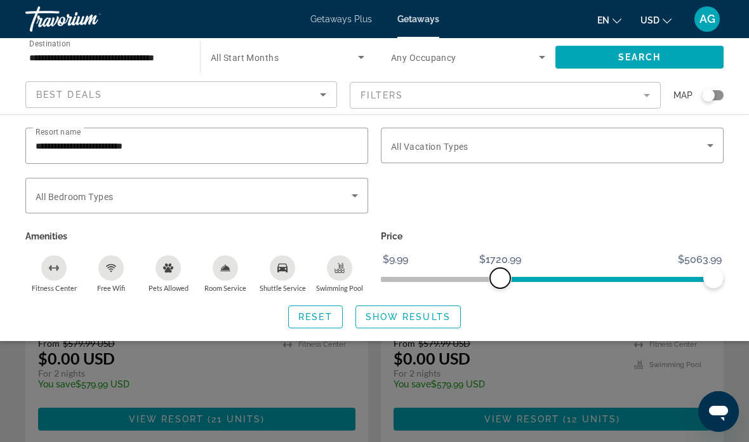
scroll to position [2386, 0]
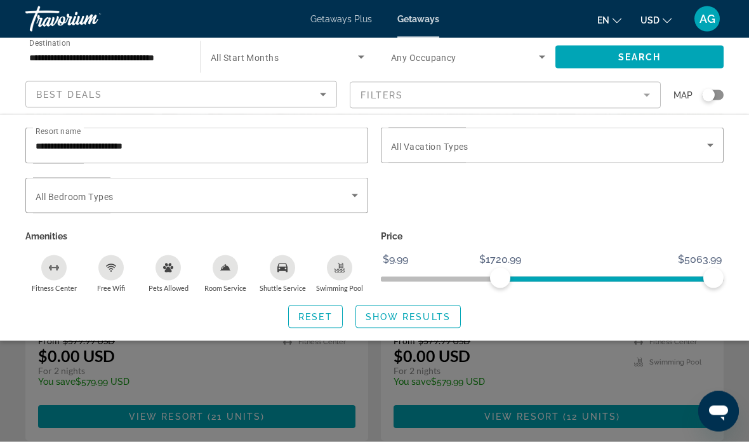
click at [417, 397] on div "Search widget" at bounding box center [374, 315] width 749 height 251
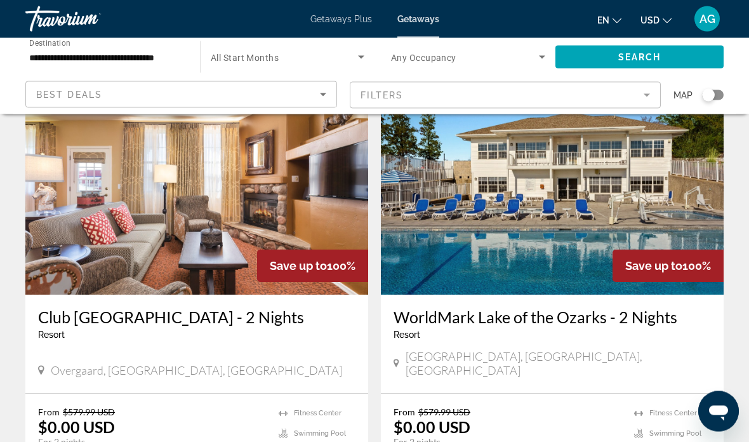
scroll to position [61, 0]
